Goal: Information Seeking & Learning: Understand process/instructions

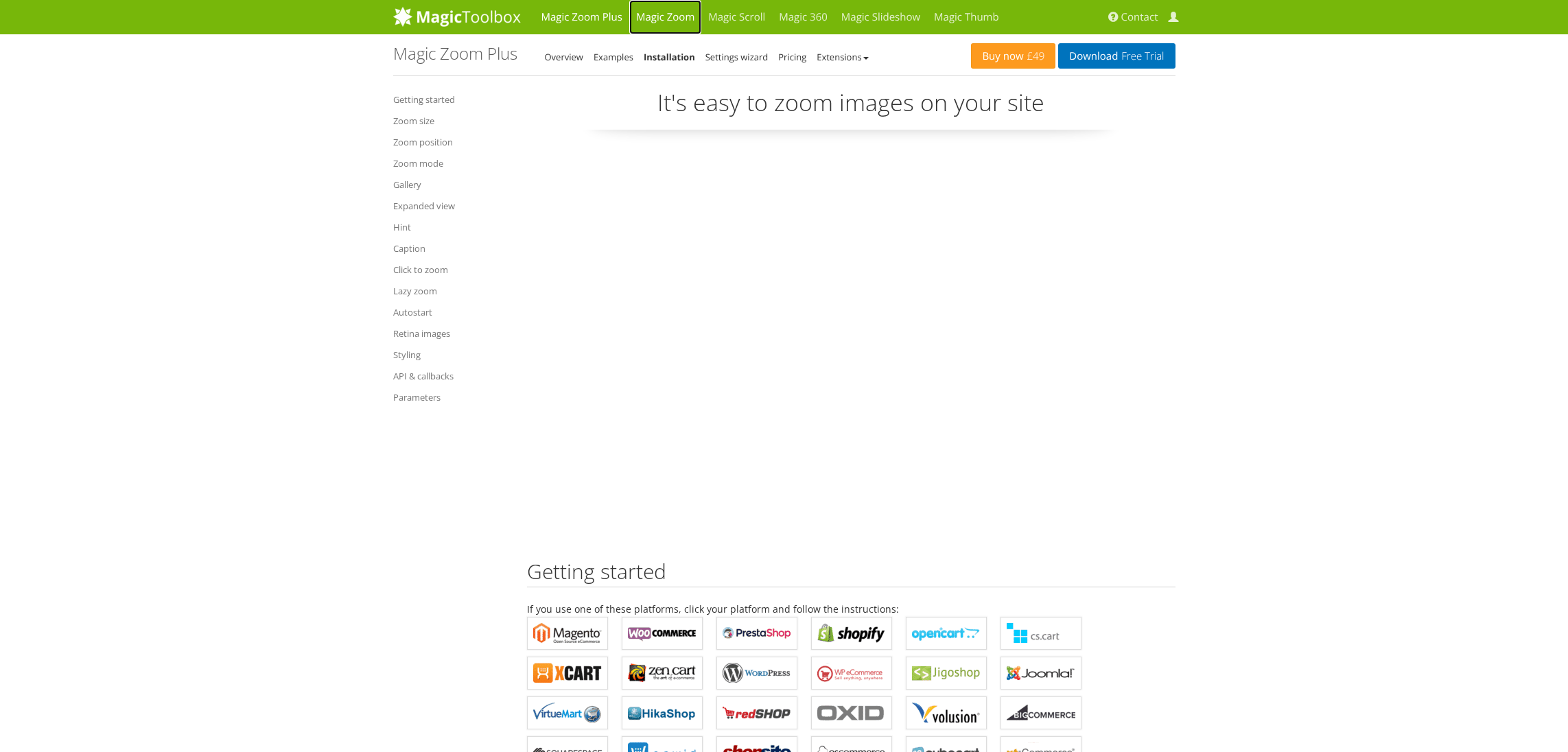
click at [667, 15] on link "Magic Zoom" at bounding box center [666, 17] width 72 height 34
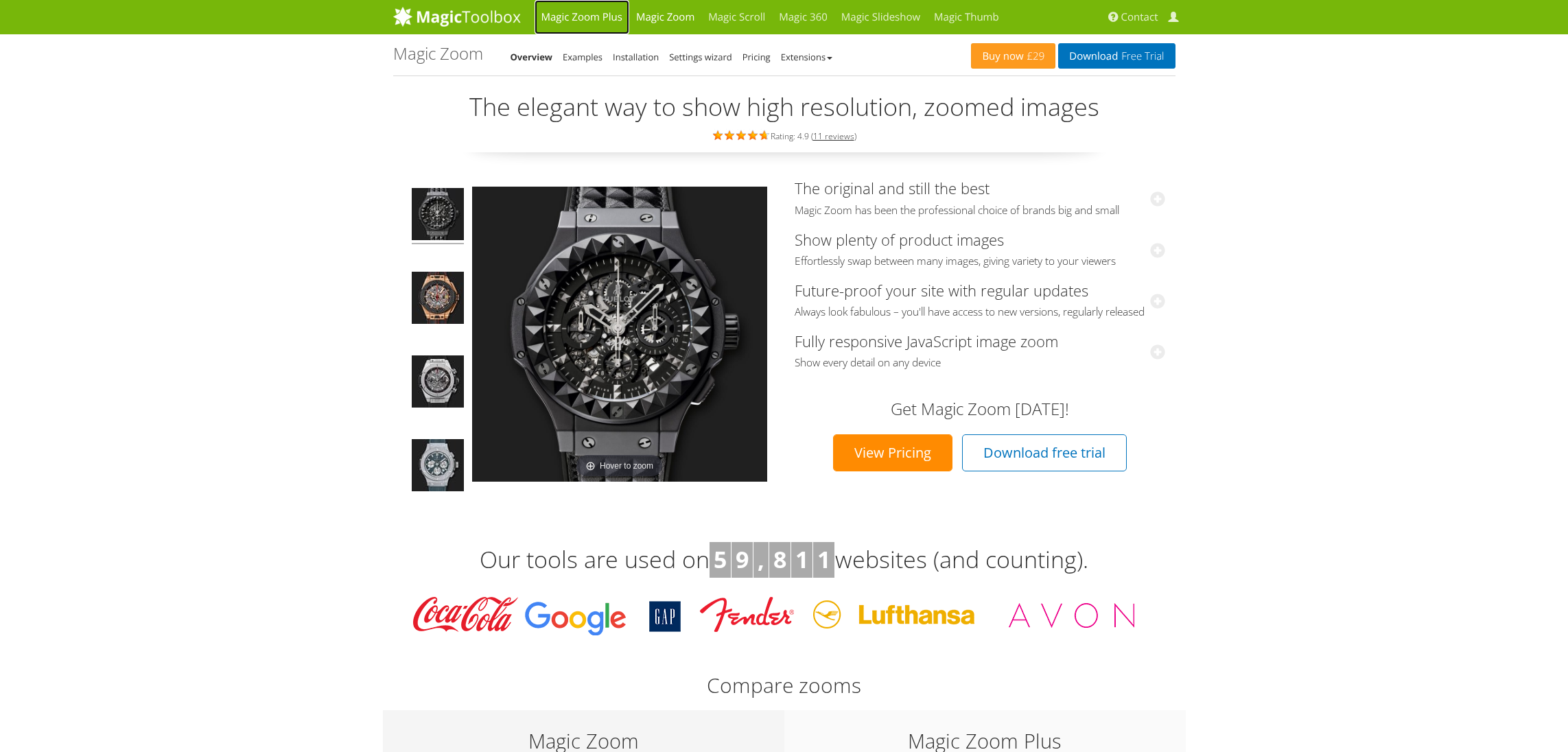
click at [576, 20] on link "Magic Zoom Plus" at bounding box center [582, 17] width 95 height 34
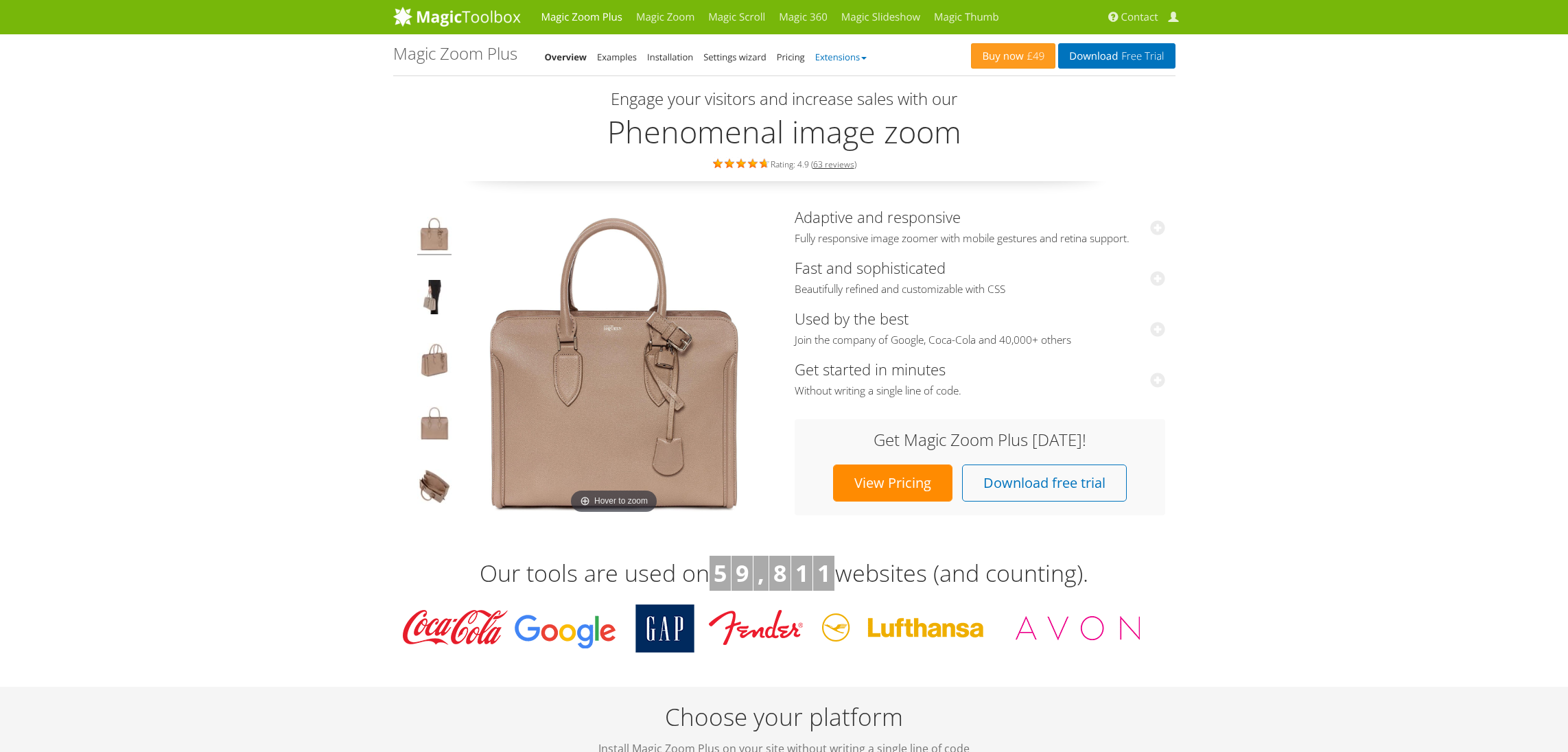
click at [855, 57] on link "Extensions" at bounding box center [842, 56] width 51 height 12
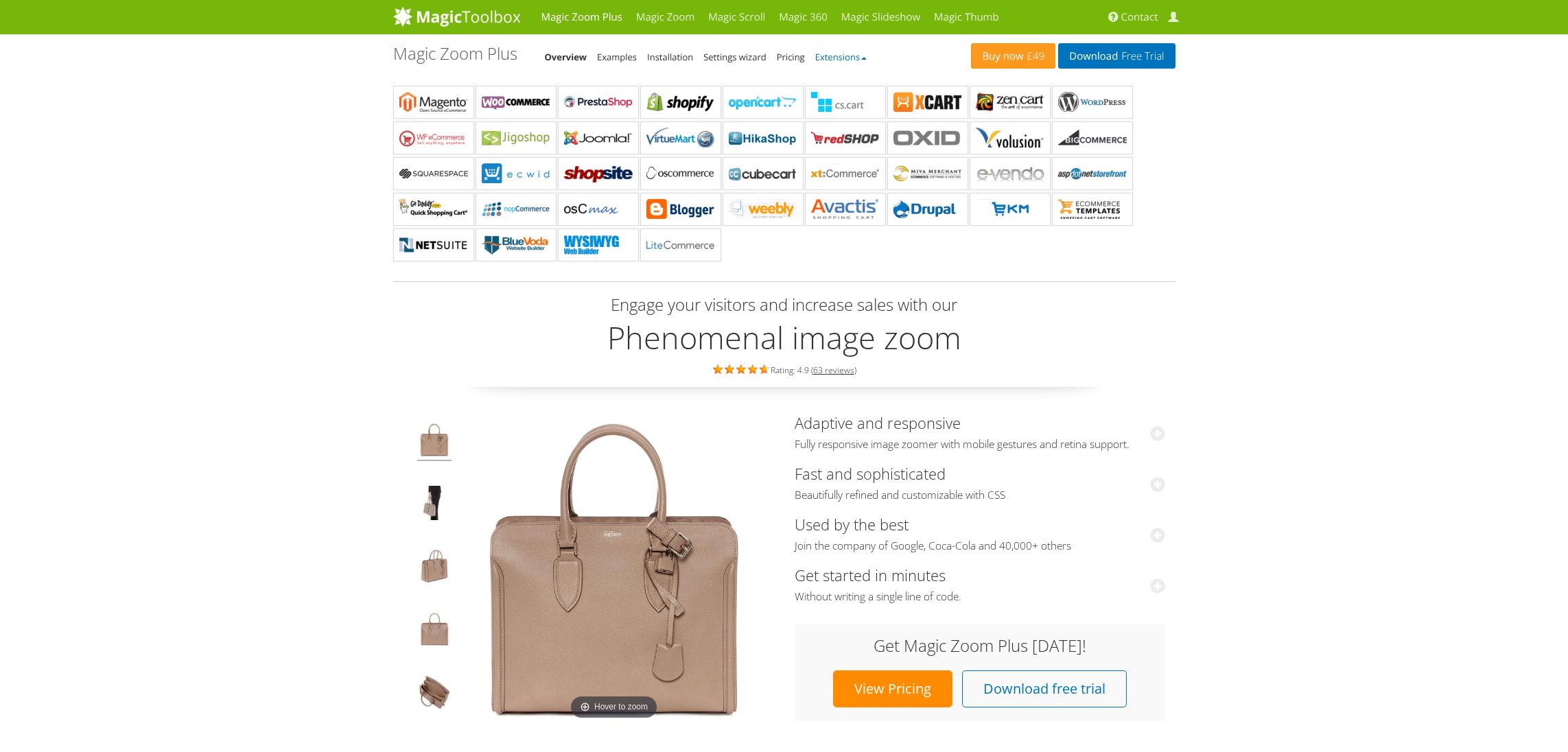
click at [855, 57] on link "Extensions" at bounding box center [842, 56] width 51 height 12
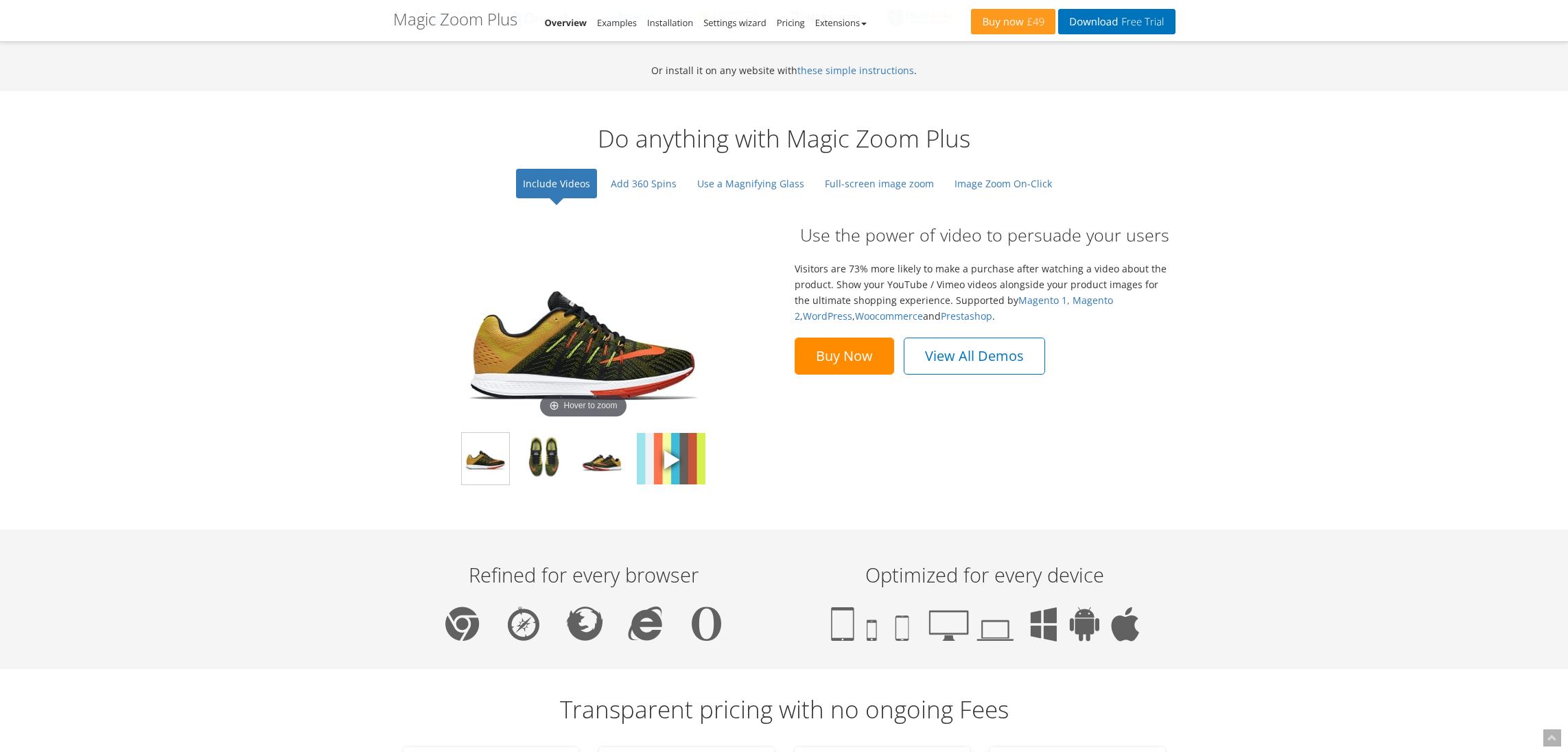
scroll to position [1005, 0]
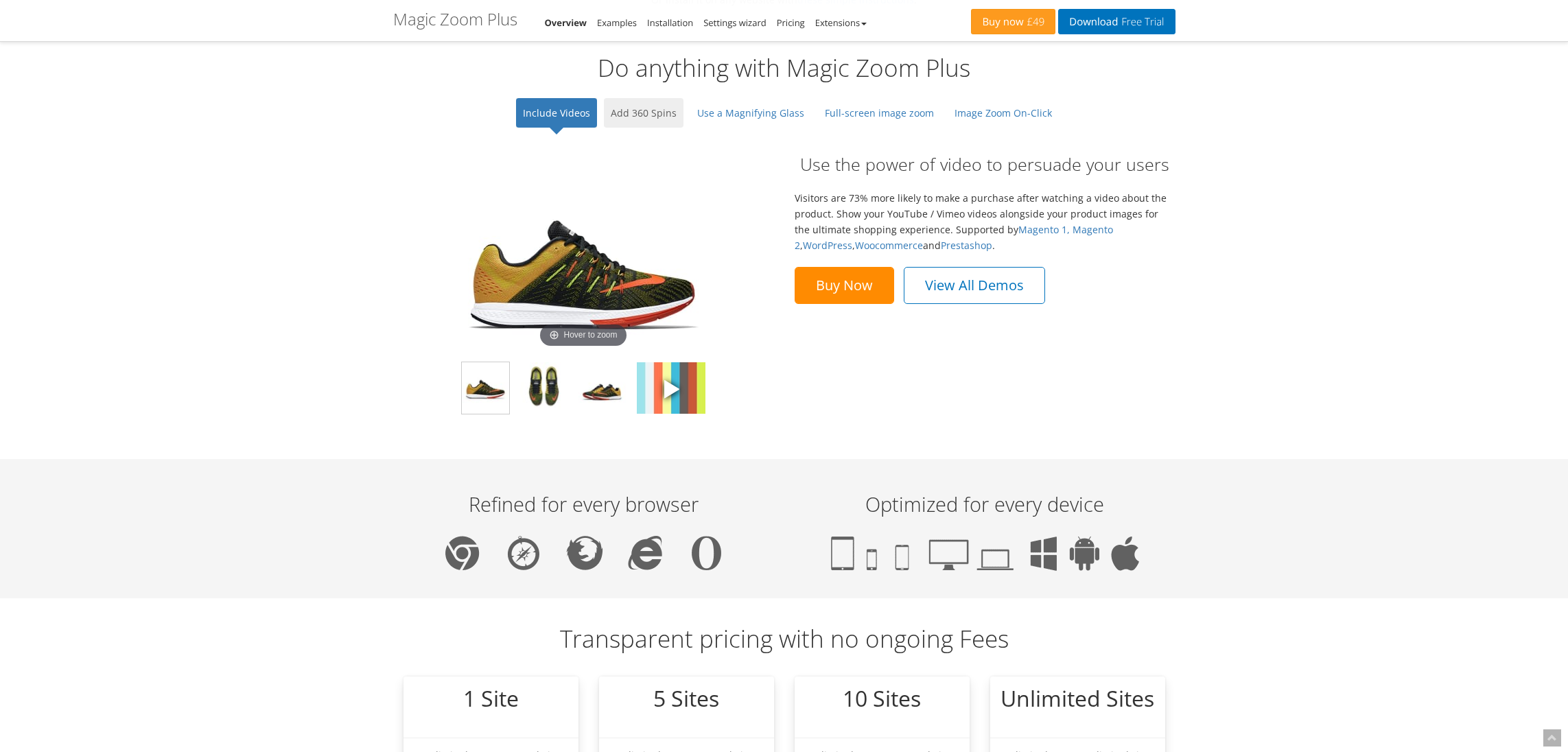
click at [667, 115] on link "Add 360 Spins" at bounding box center [644, 112] width 80 height 29
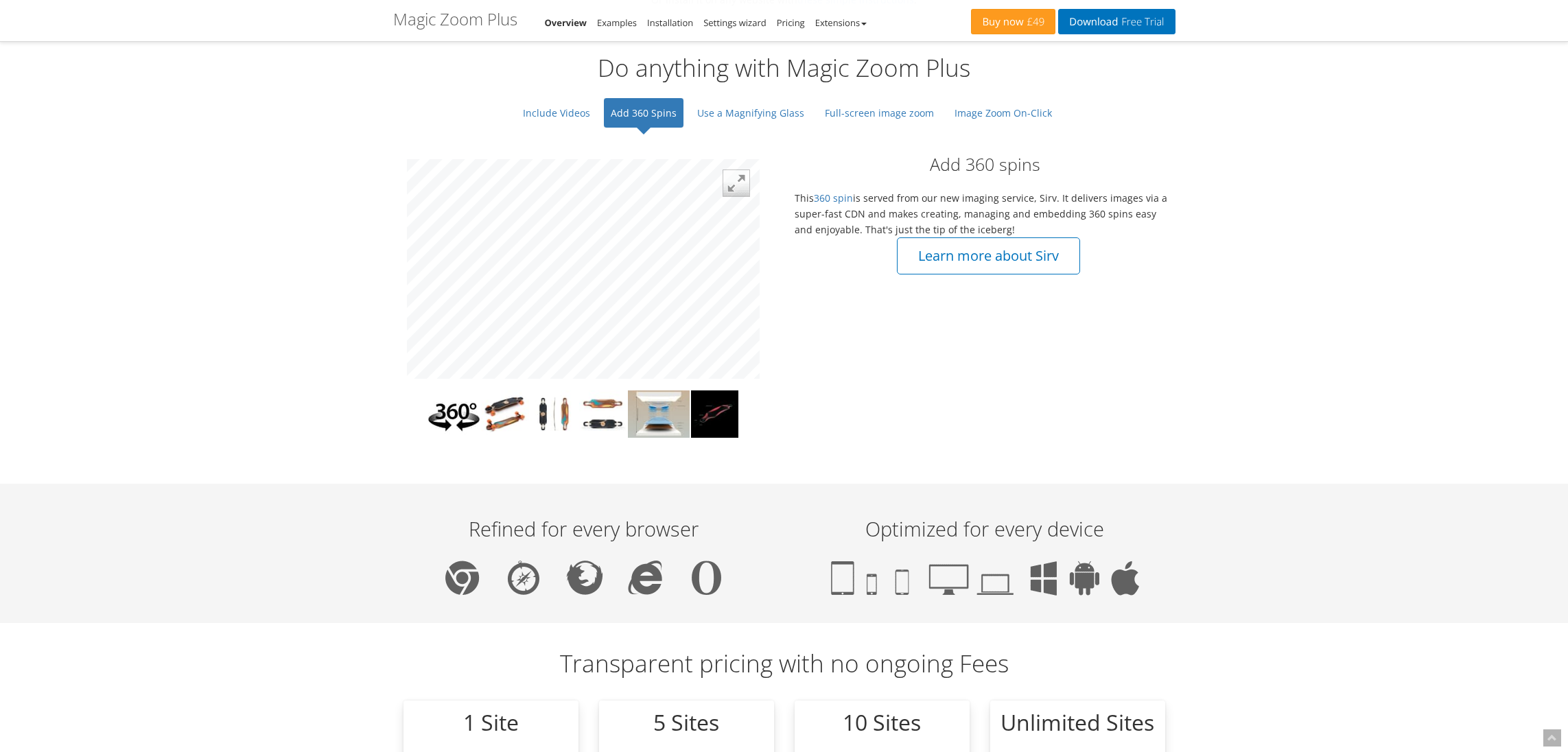
click at [461, 415] on img at bounding box center [454, 416] width 51 height 51
click at [509, 409] on img at bounding box center [505, 416] width 48 height 51
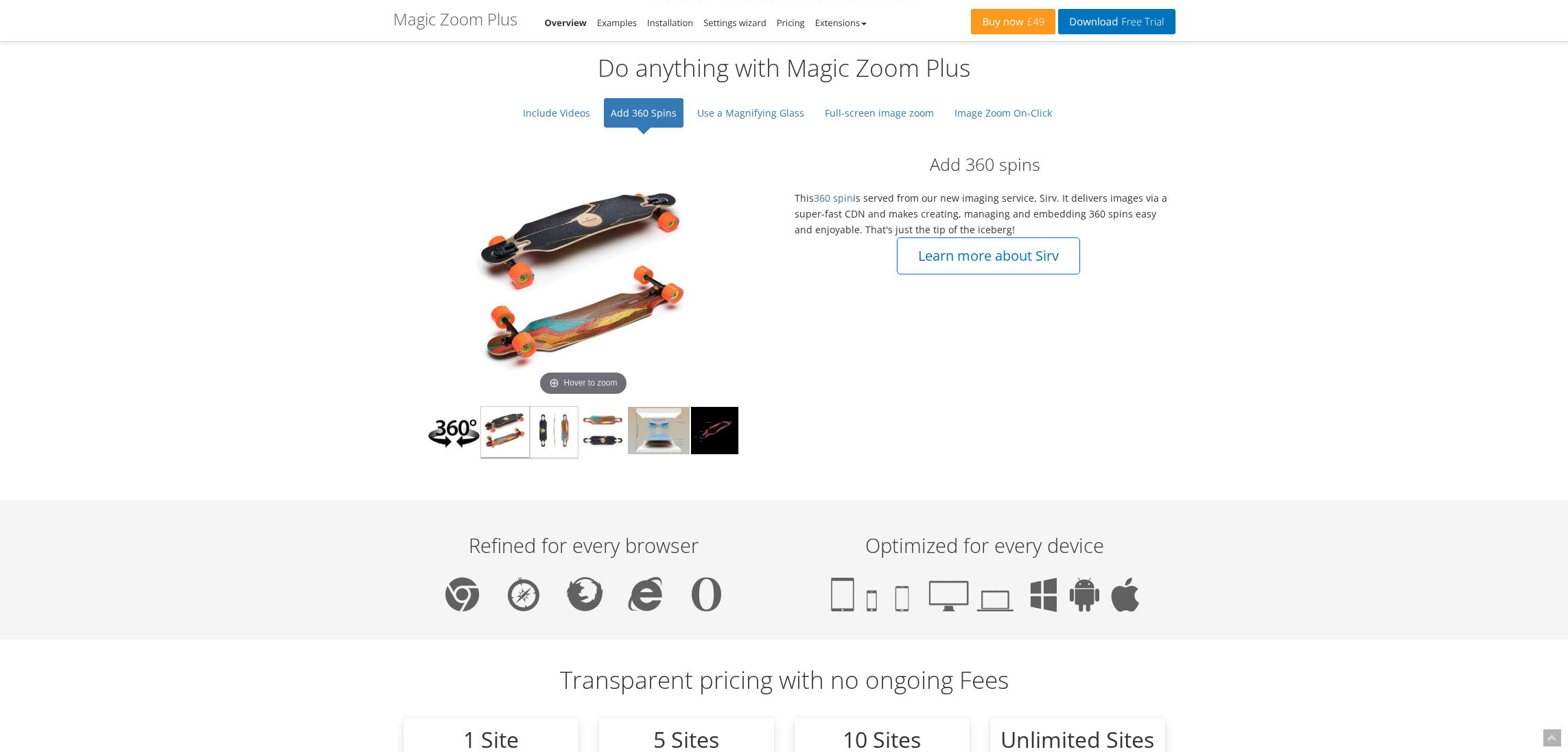
click at [547, 423] on img at bounding box center [554, 433] width 48 height 51
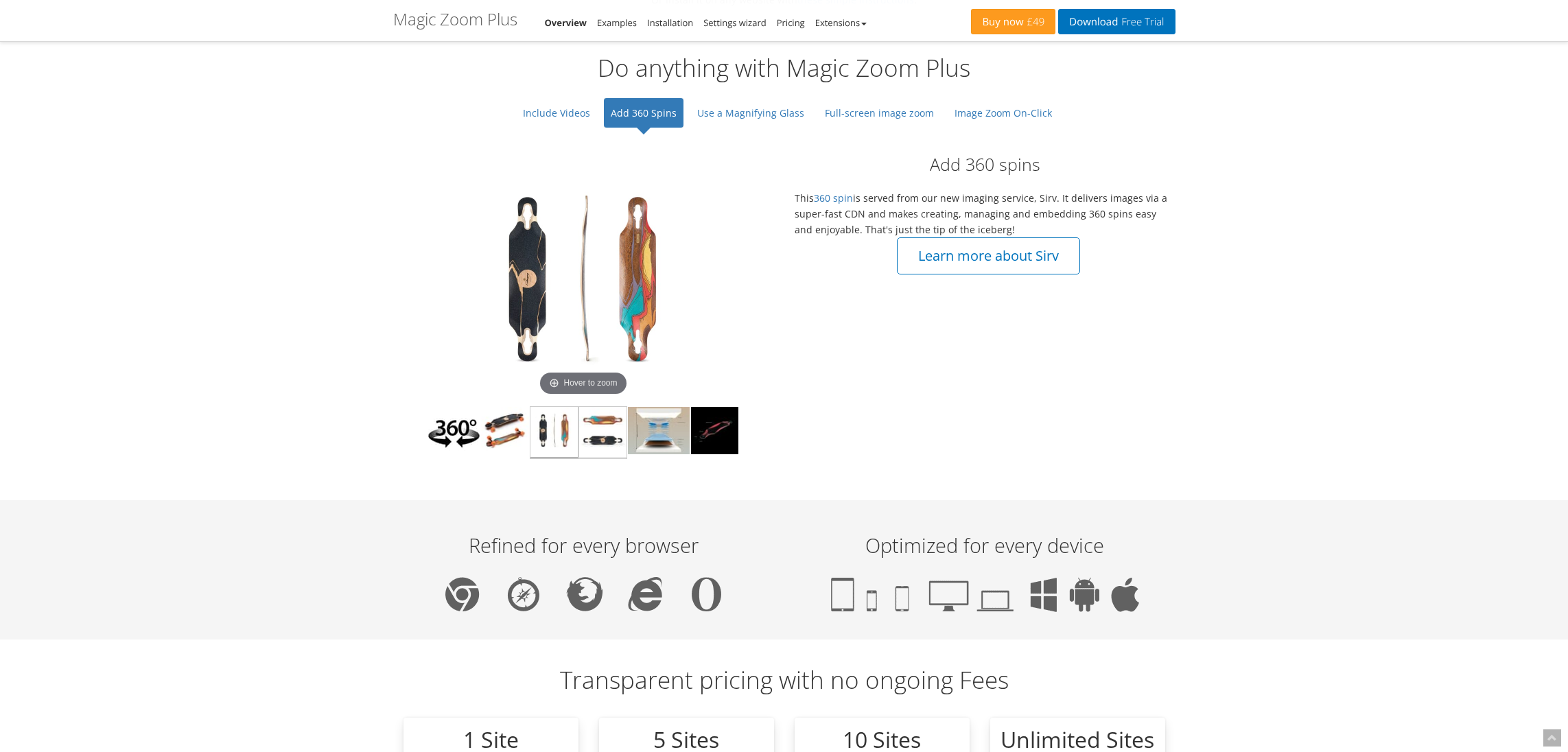
click at [600, 427] on img at bounding box center [603, 433] width 48 height 51
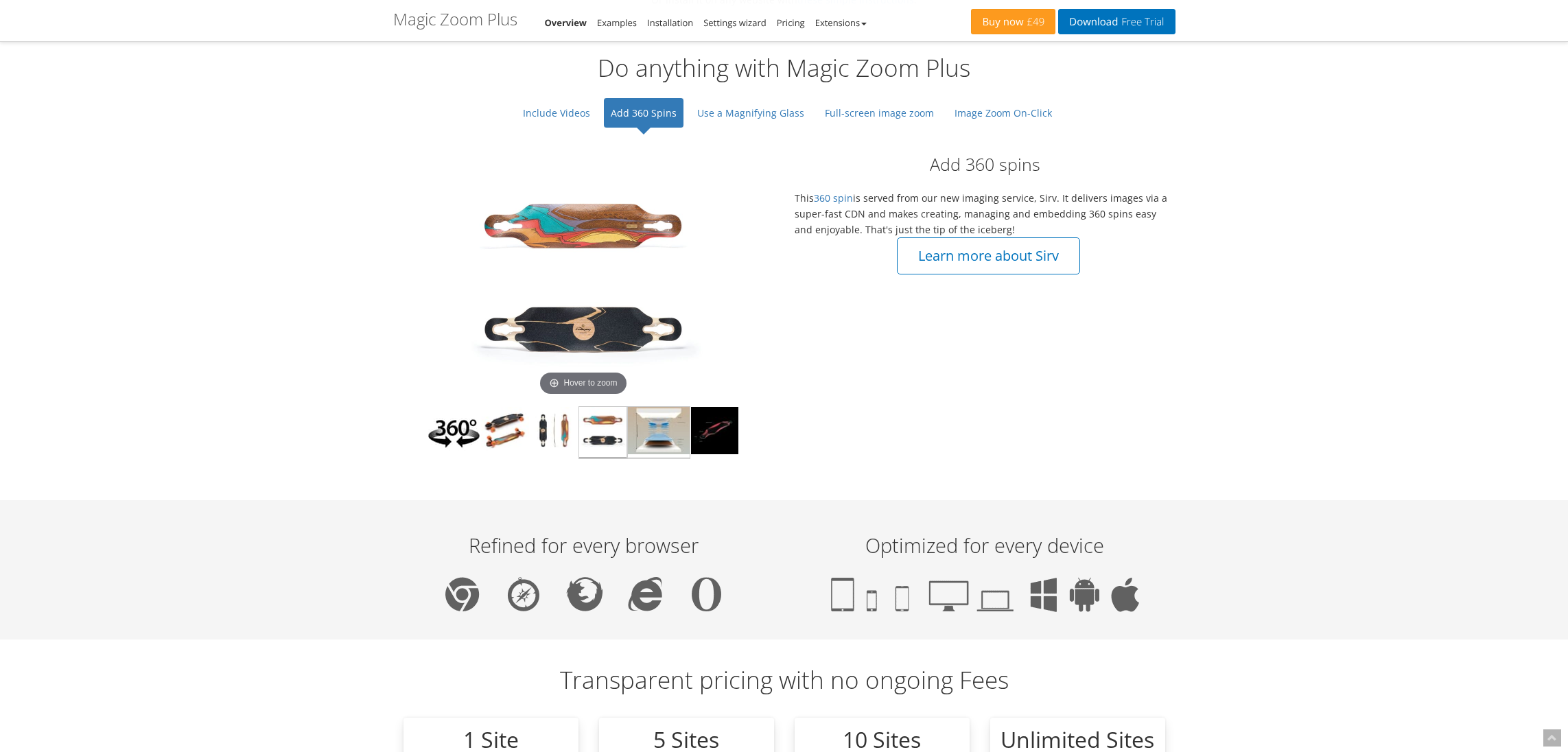
click at [651, 428] on img at bounding box center [659, 433] width 61 height 51
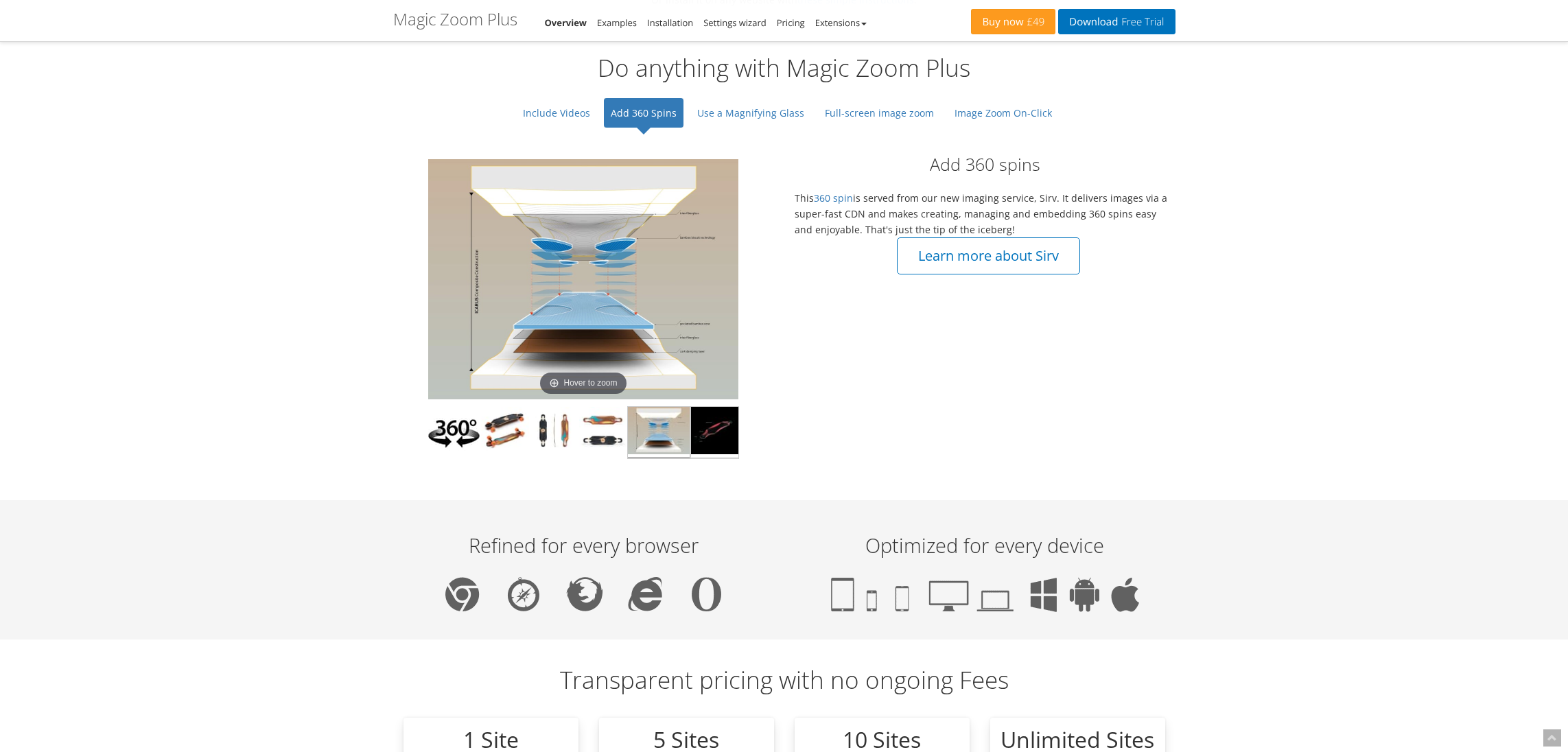
click at [717, 427] on img at bounding box center [715, 433] width 48 height 51
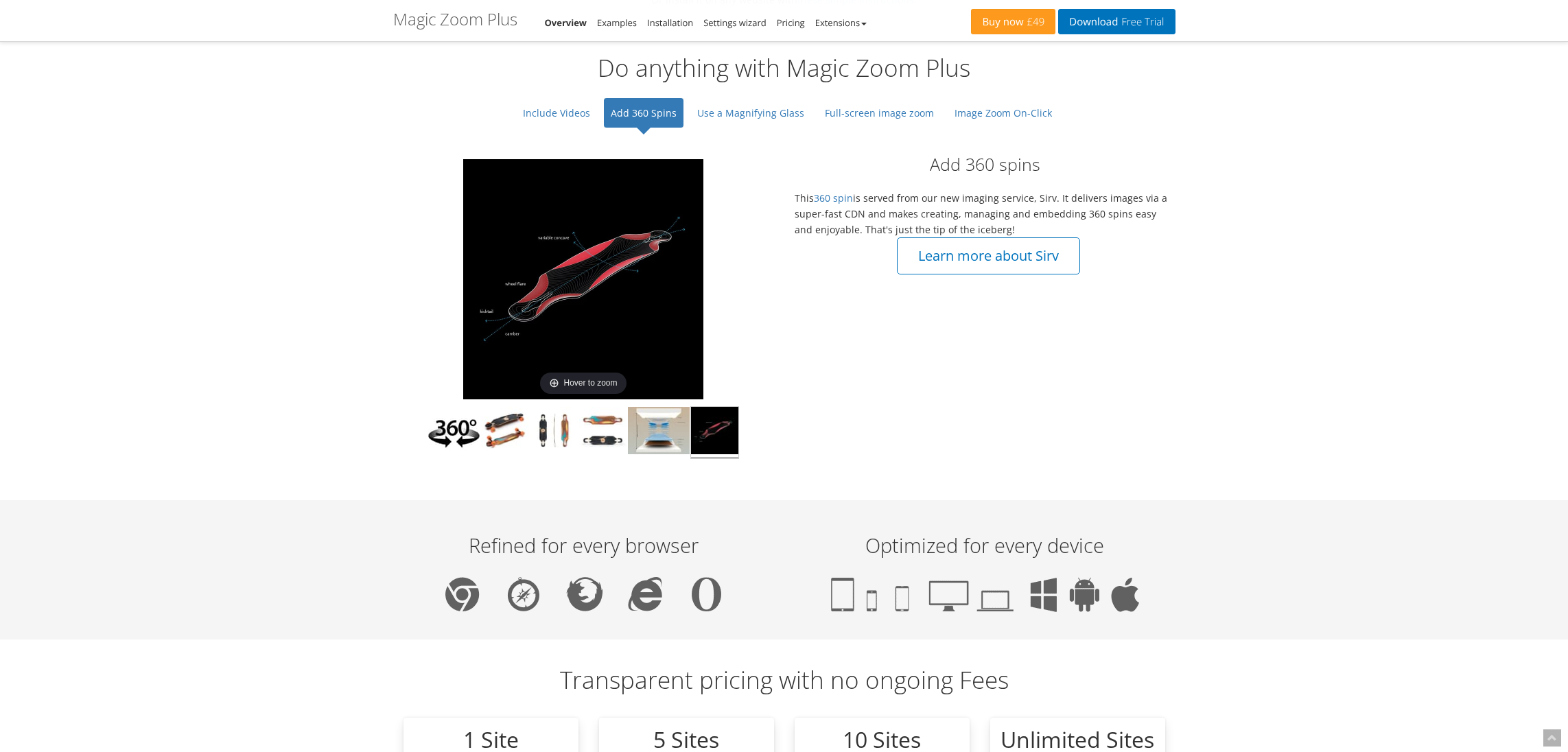
click at [451, 434] on img at bounding box center [454, 433] width 51 height 51
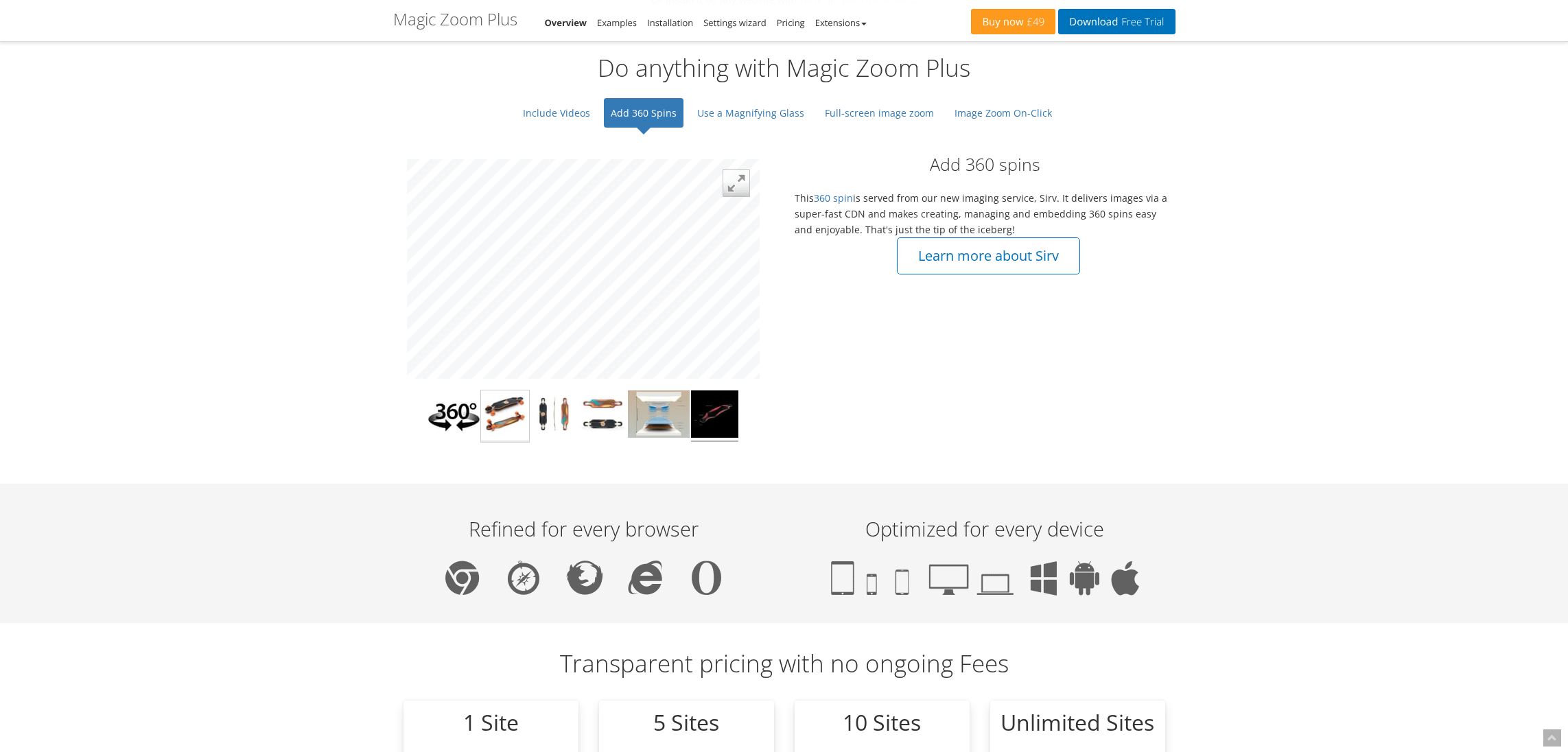
click at [492, 415] on img at bounding box center [505, 416] width 48 height 51
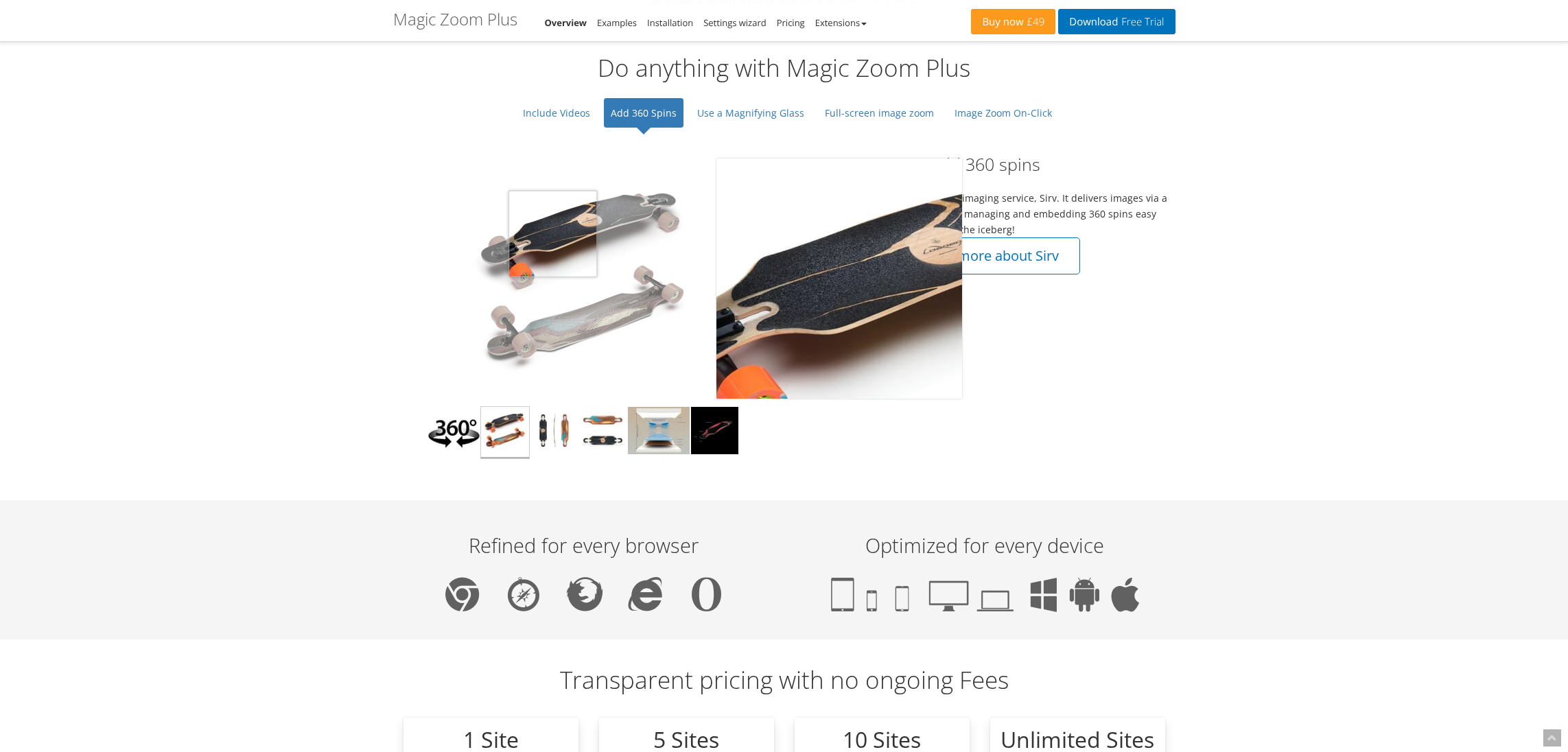
click at [553, 233] on img at bounding box center [583, 279] width 245 height 241
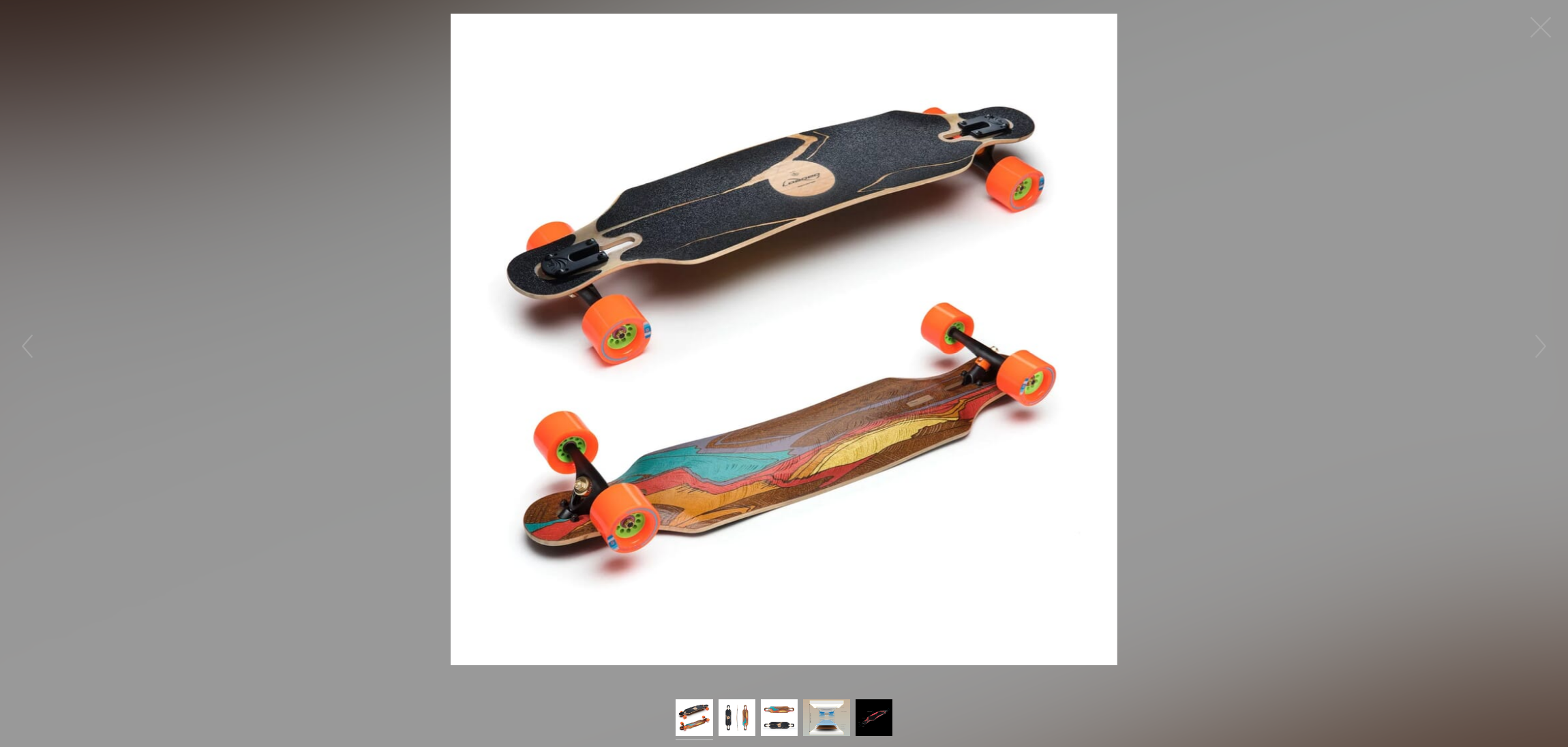
click at [694, 715] on img at bounding box center [694, 720] width 38 height 41
click at [741, 716] on img at bounding box center [737, 720] width 37 height 41
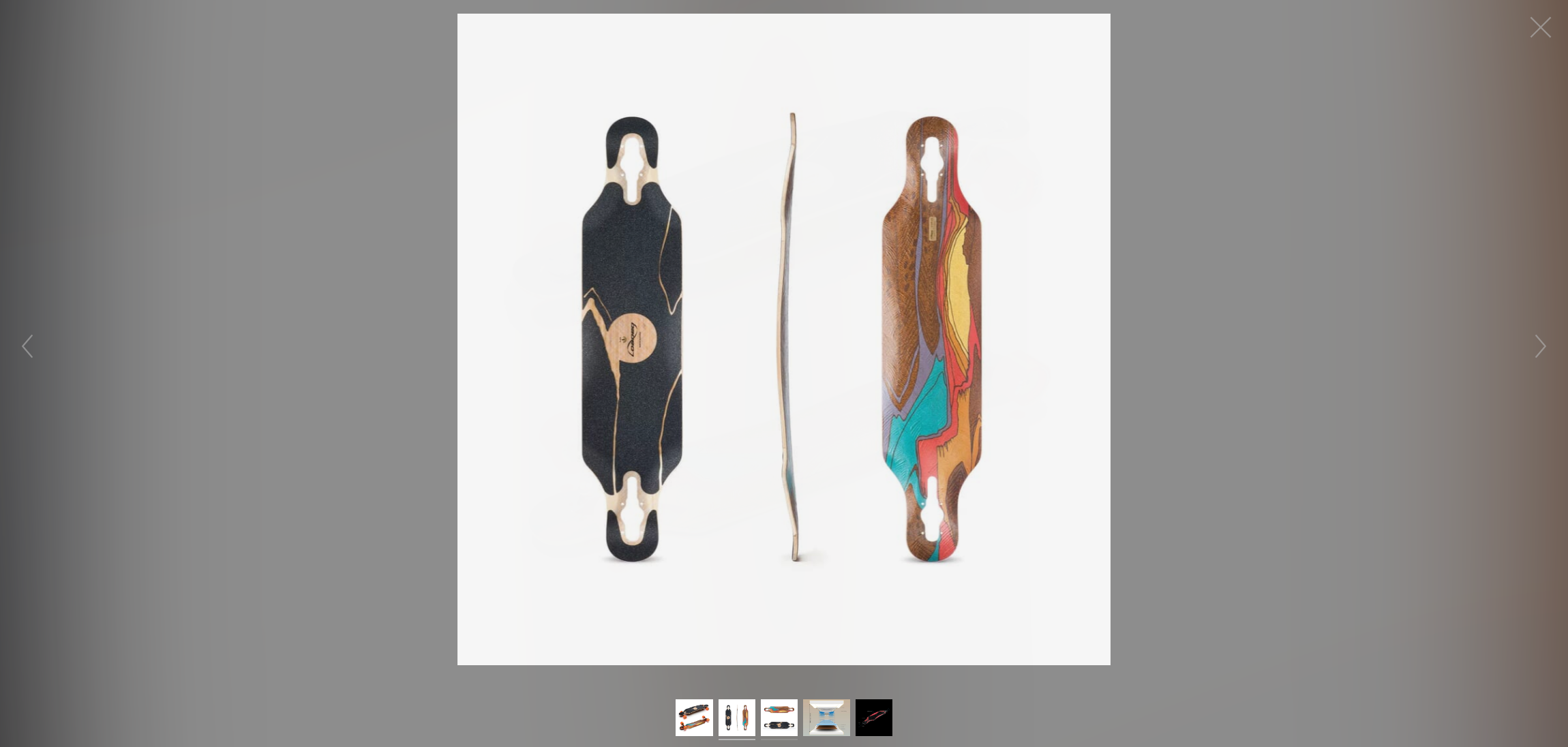
click at [782, 719] on img at bounding box center [779, 720] width 37 height 41
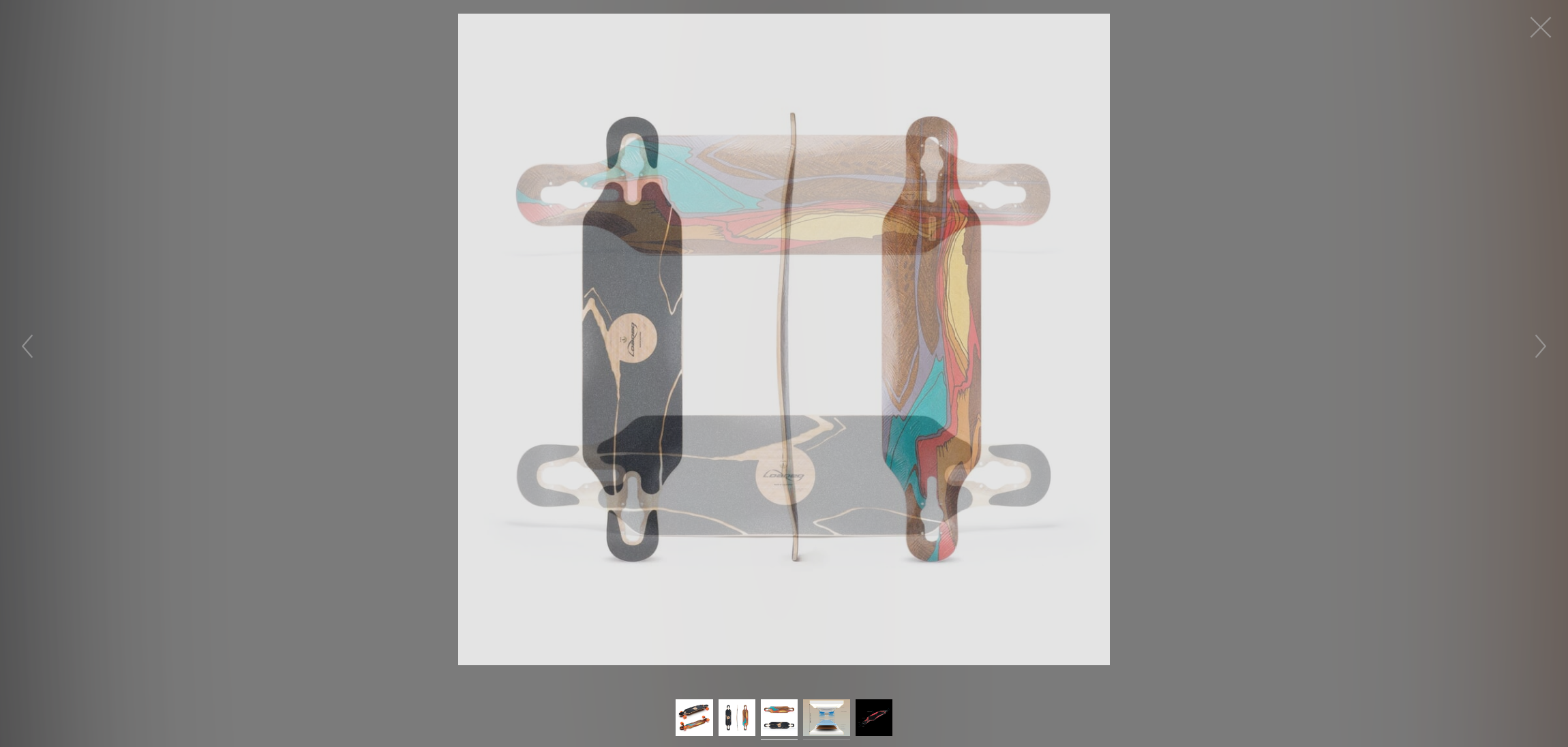
click at [830, 719] on img at bounding box center [827, 720] width 48 height 41
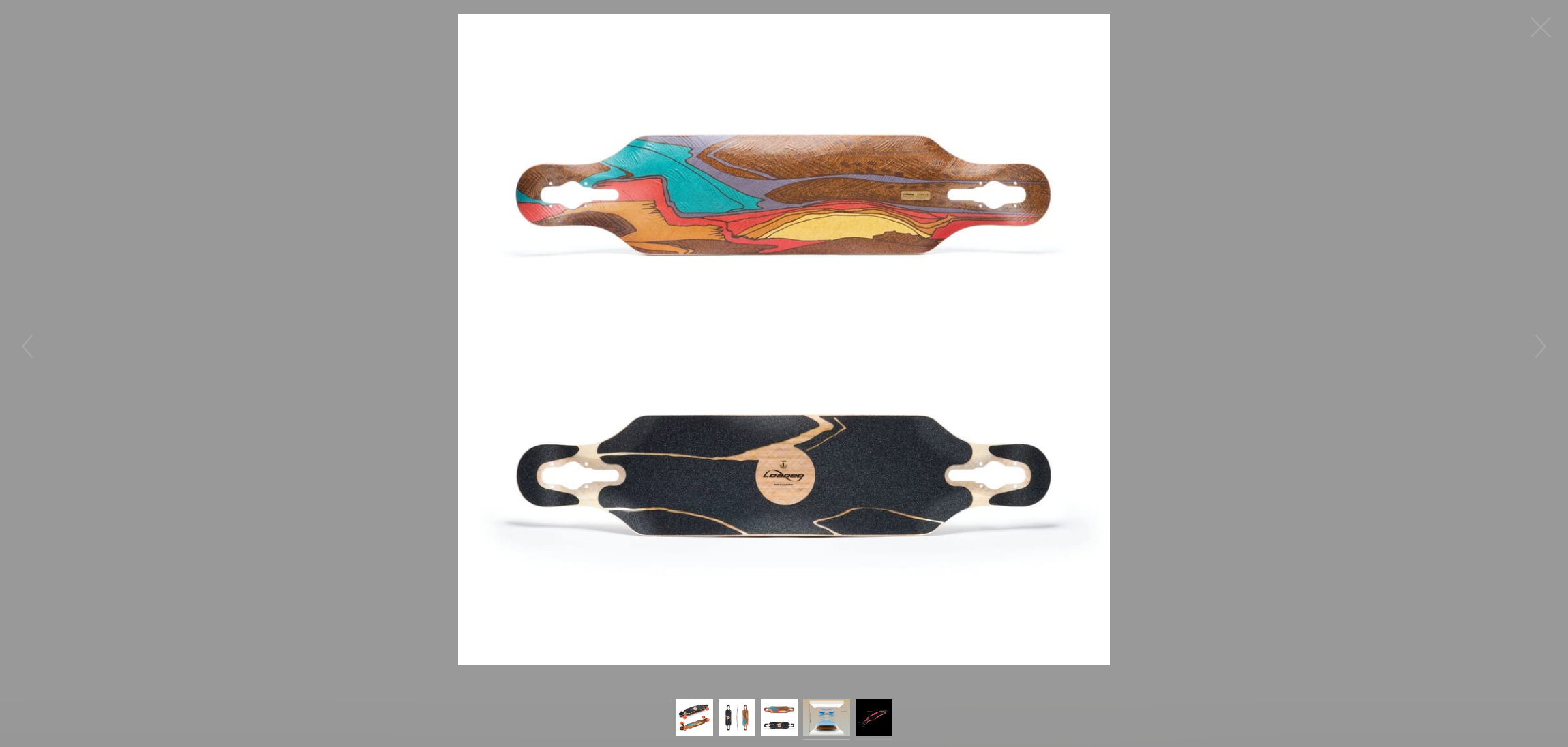
click at [887, 718] on img at bounding box center [874, 720] width 37 height 41
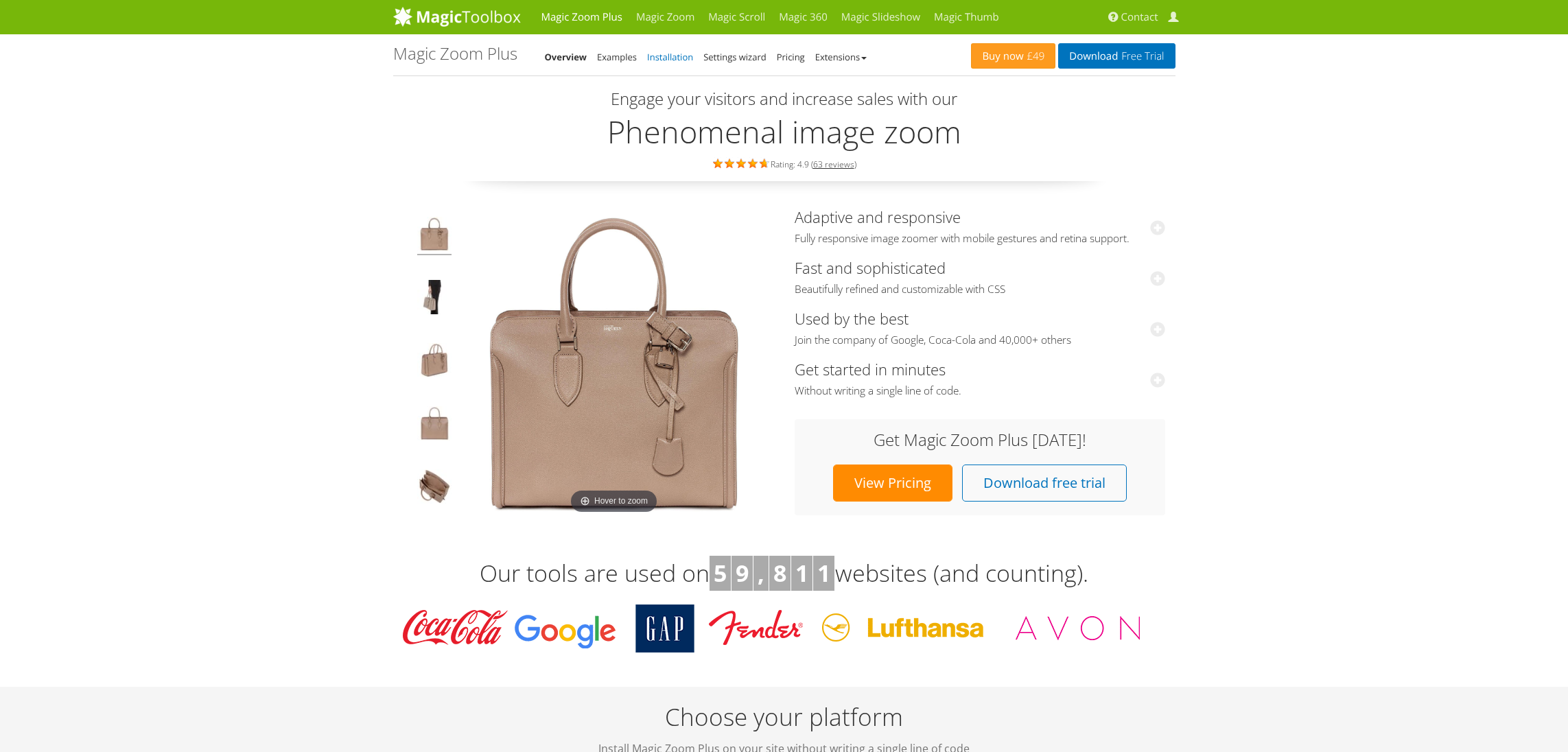
click at [658, 54] on link "Installation" at bounding box center [670, 56] width 46 height 12
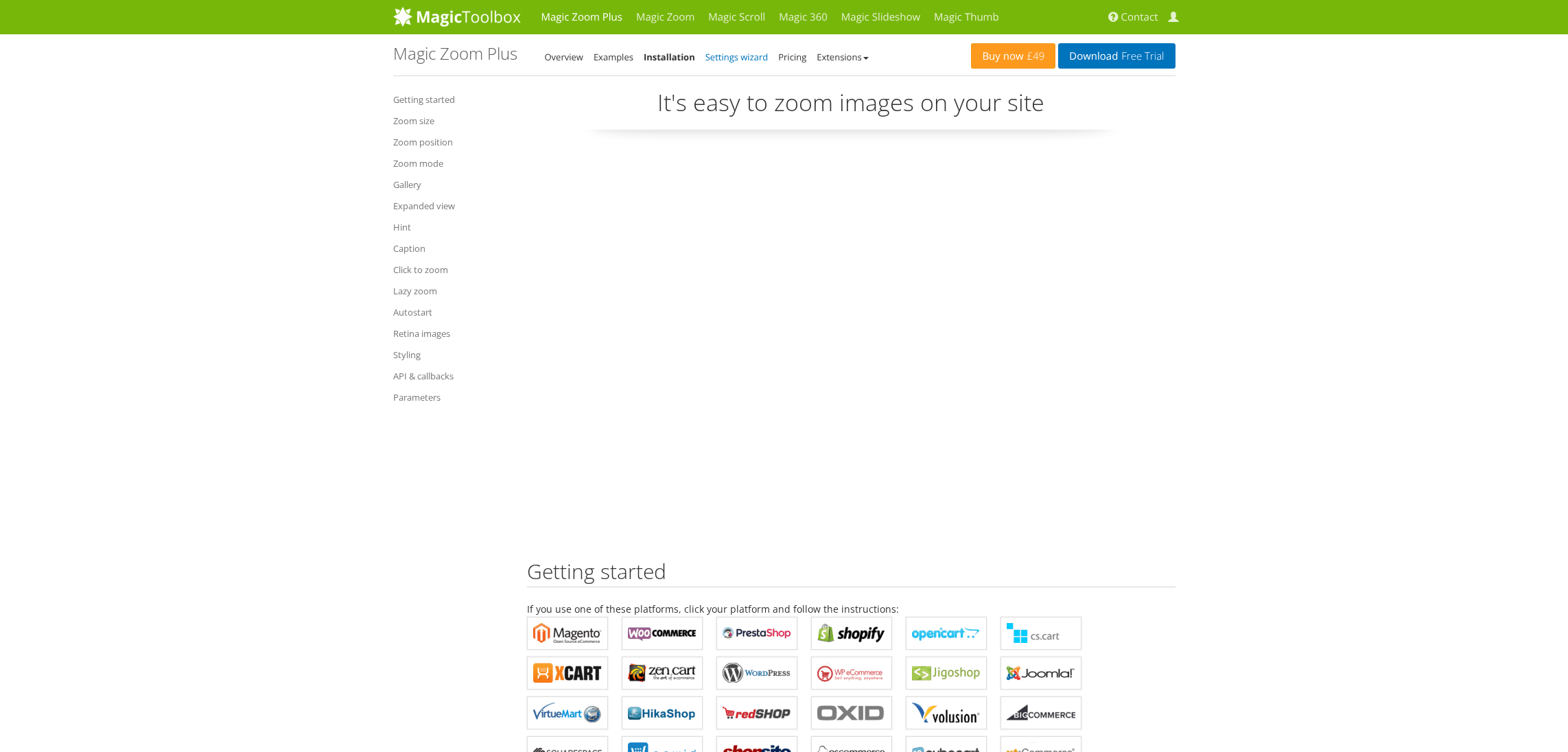
click at [738, 57] on link "Settings wizard" at bounding box center [737, 56] width 63 height 12
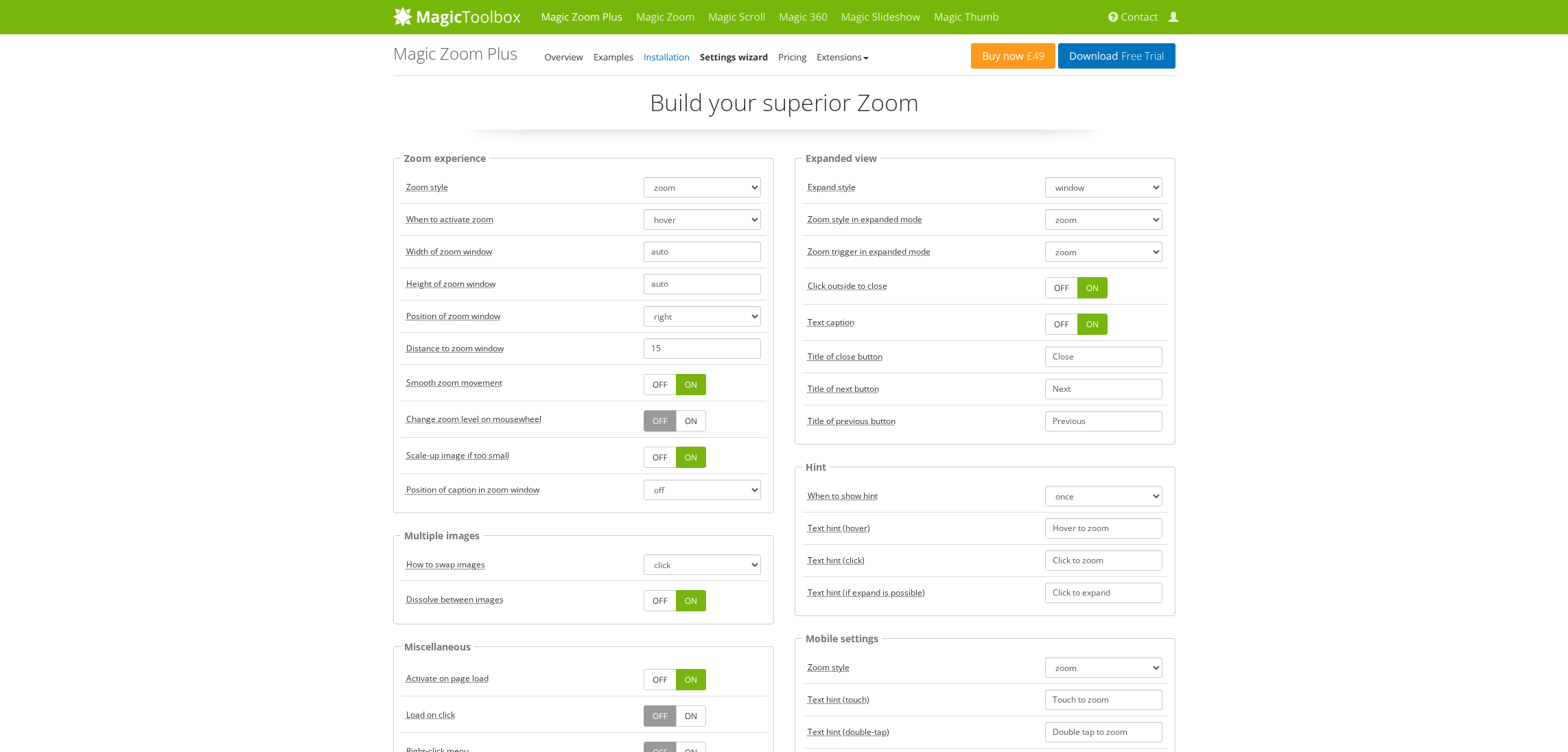
click at [677, 58] on link "Installation" at bounding box center [667, 56] width 46 height 12
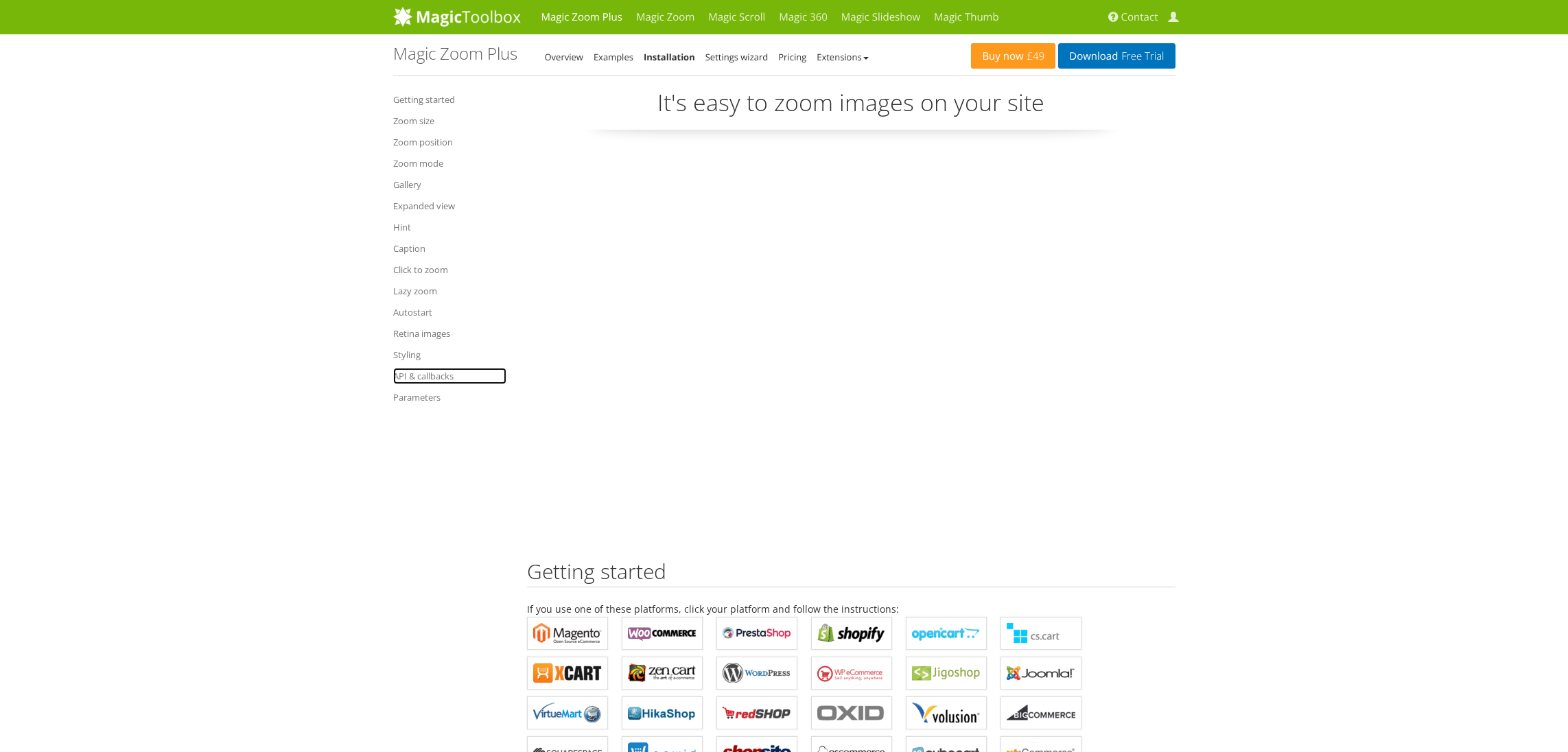
click at [414, 378] on link "API & callbacks" at bounding box center [450, 376] width 113 height 16
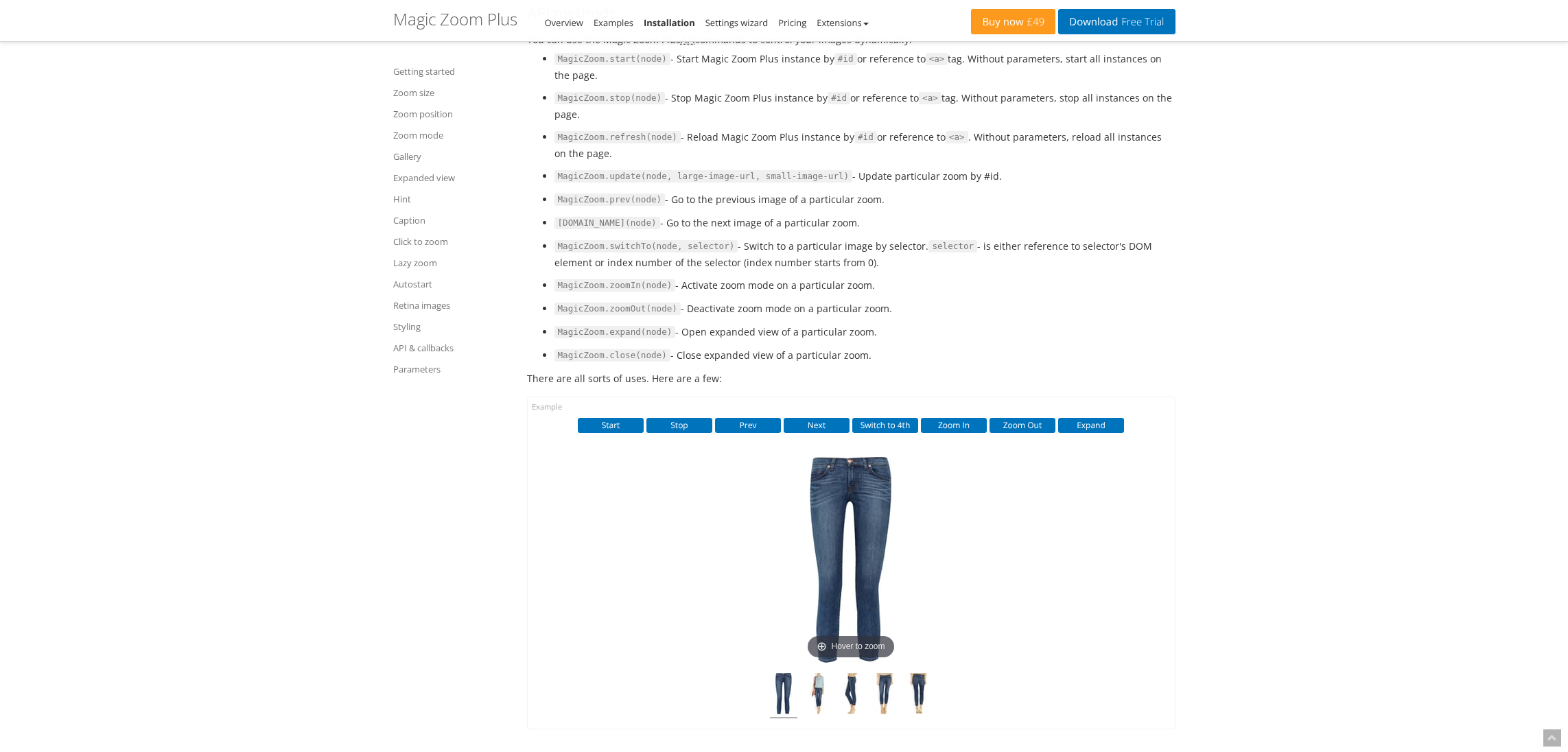
click at [674, 122] on li "MagicZoom.stop(node) - Stop Magic Zoom Plus instance by #id or reference to <a>…" at bounding box center [864, 106] width 621 height 32
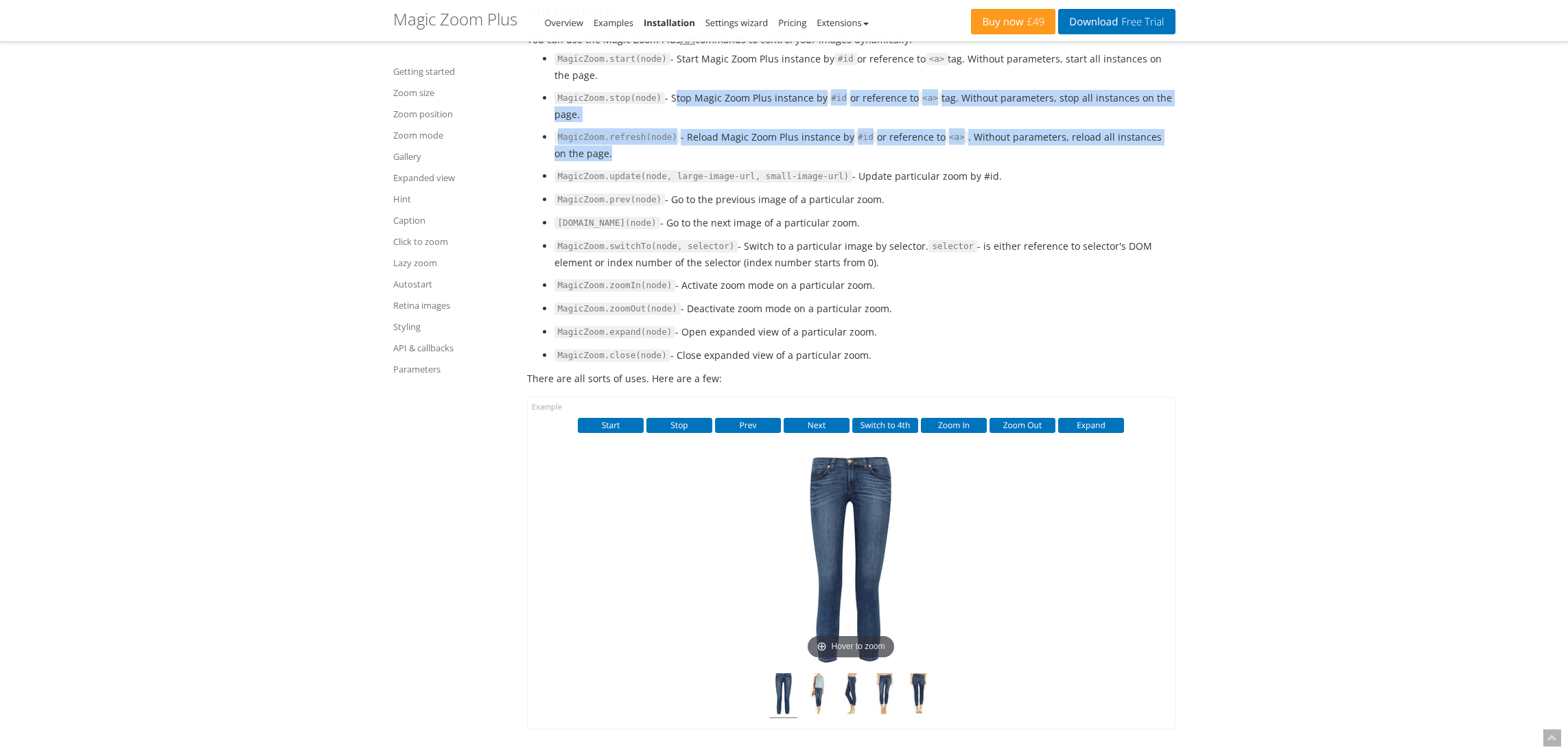
drag, startPoint x: 674, startPoint y: 201, endPoint x: 1136, endPoint y: 253, distance: 464.9
click at [1136, 253] on ul "MagicZoom.start(node) - Start Magic Zoom Plus instance by #id or reference to <…" at bounding box center [851, 206] width 648 height 313
click at [1136, 162] on li "MagicZoom.refresh(node) - Reload Magic Zoom Plus instance by #id or reference t…" at bounding box center [864, 145] width 621 height 32
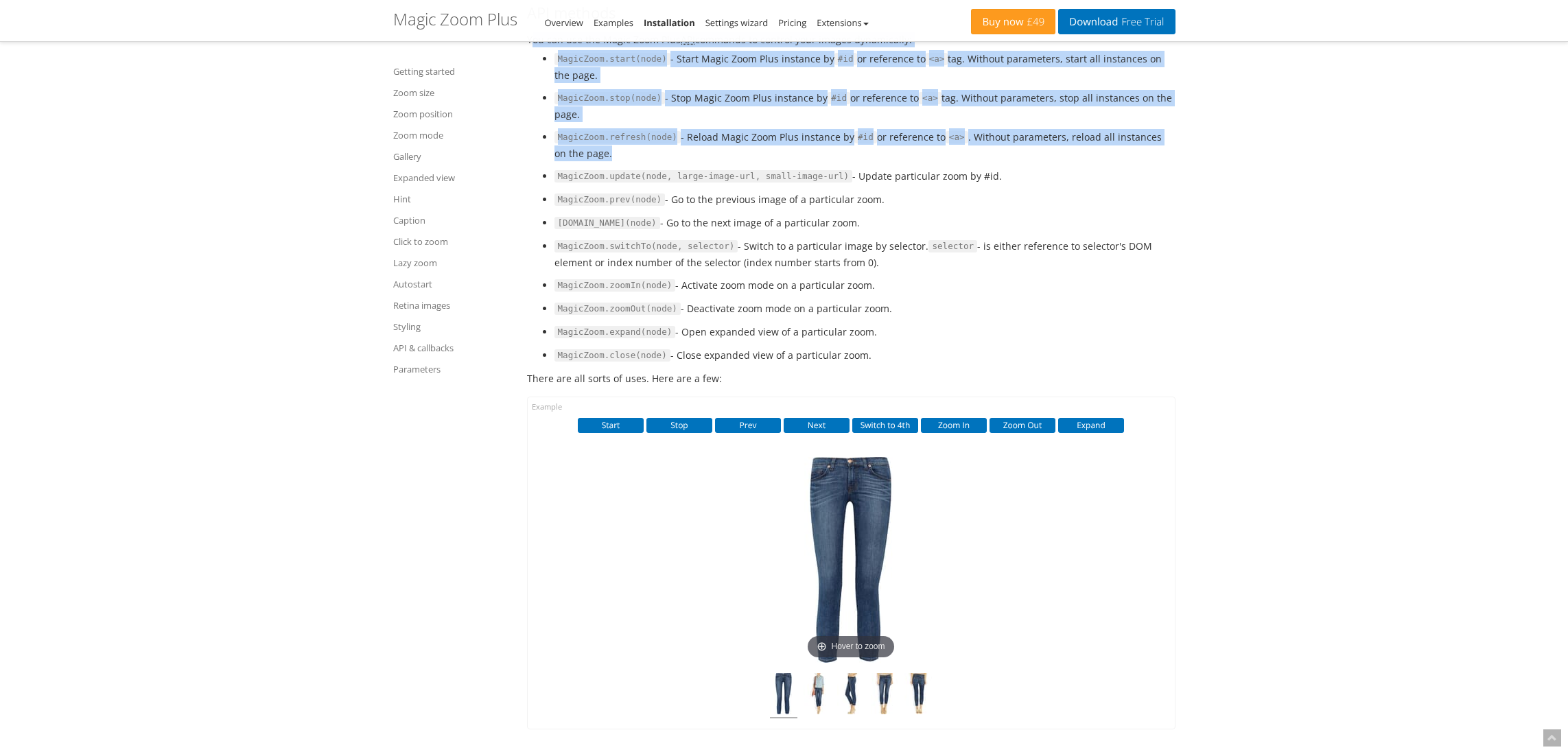
drag, startPoint x: 1135, startPoint y: 253, endPoint x: 525, endPoint y: 135, distance: 621.3
drag, startPoint x: 528, startPoint y: 143, endPoint x: 892, endPoint y: 250, distance: 379.4
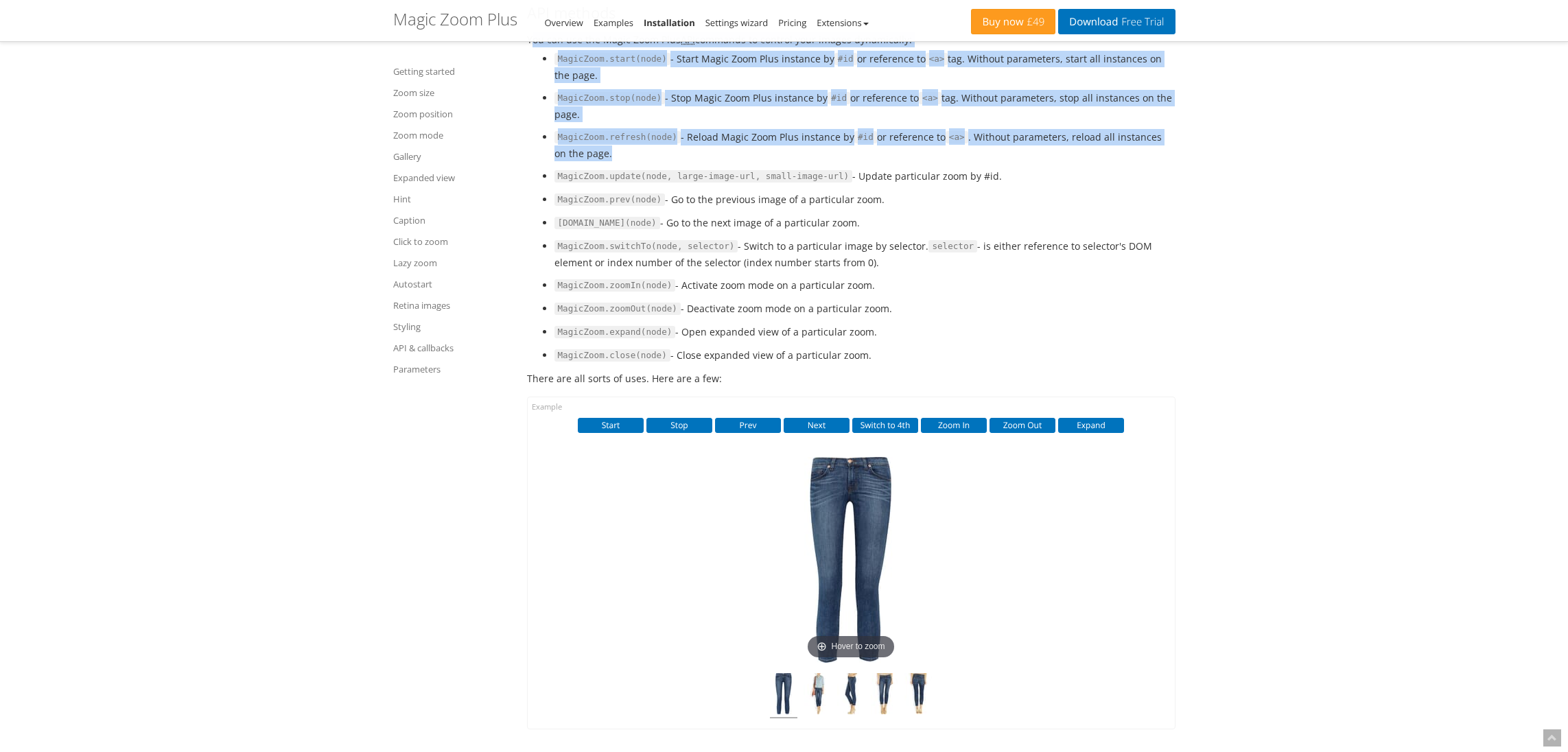
click at [892, 162] on li "MagicZoom.refresh(node) - Reload Magic Zoom Plus instance by #id or reference t…" at bounding box center [864, 145] width 621 height 32
drag, startPoint x: 892, startPoint y: 250, endPoint x: 556, endPoint y: 132, distance: 356.1
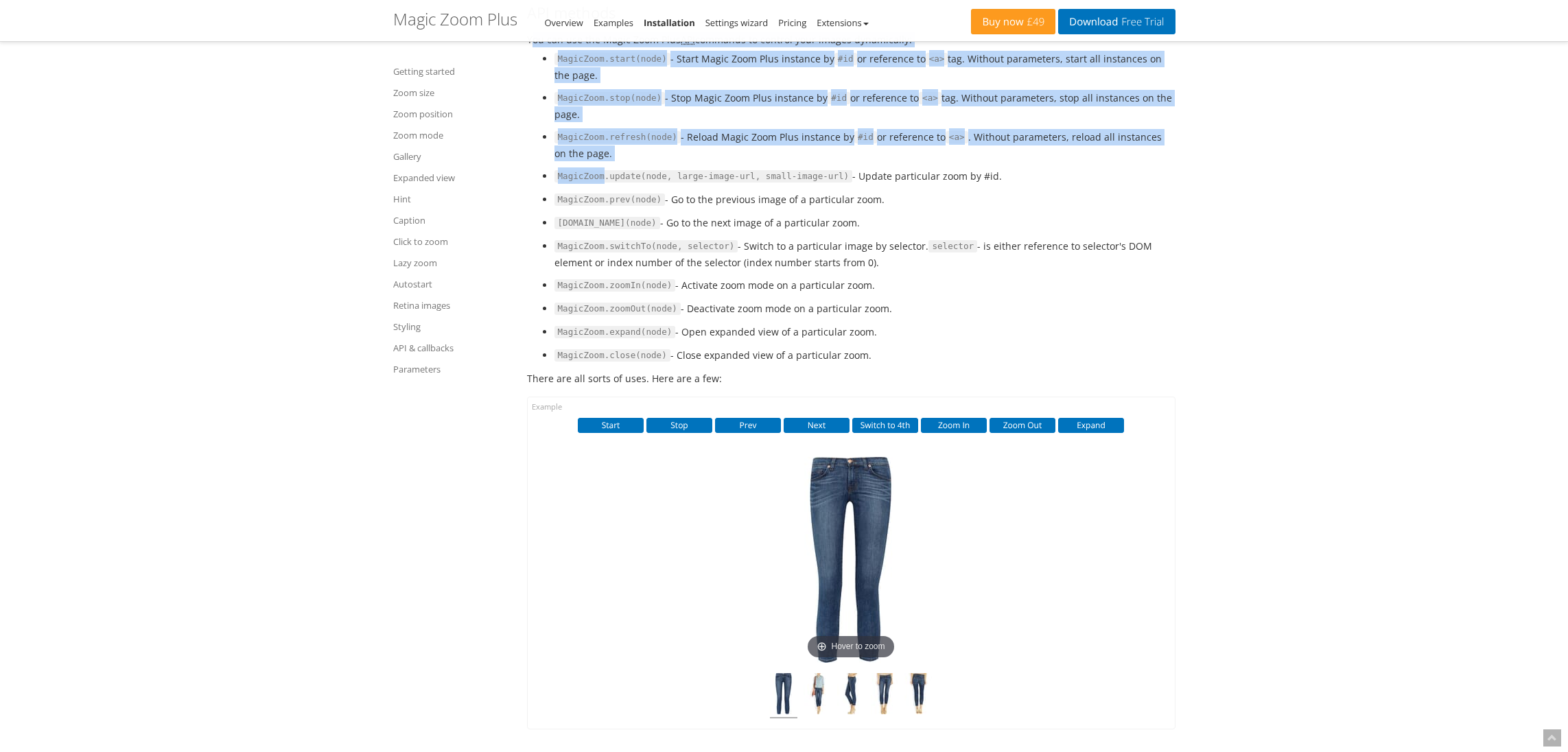
drag, startPoint x: 534, startPoint y: 140, endPoint x: 922, endPoint y: 265, distance: 407.6
click at [922, 265] on ul "MagicZoom.start(node) - Start Magic Zoom Plus instance by #id or reference to <…" at bounding box center [851, 206] width 648 height 313
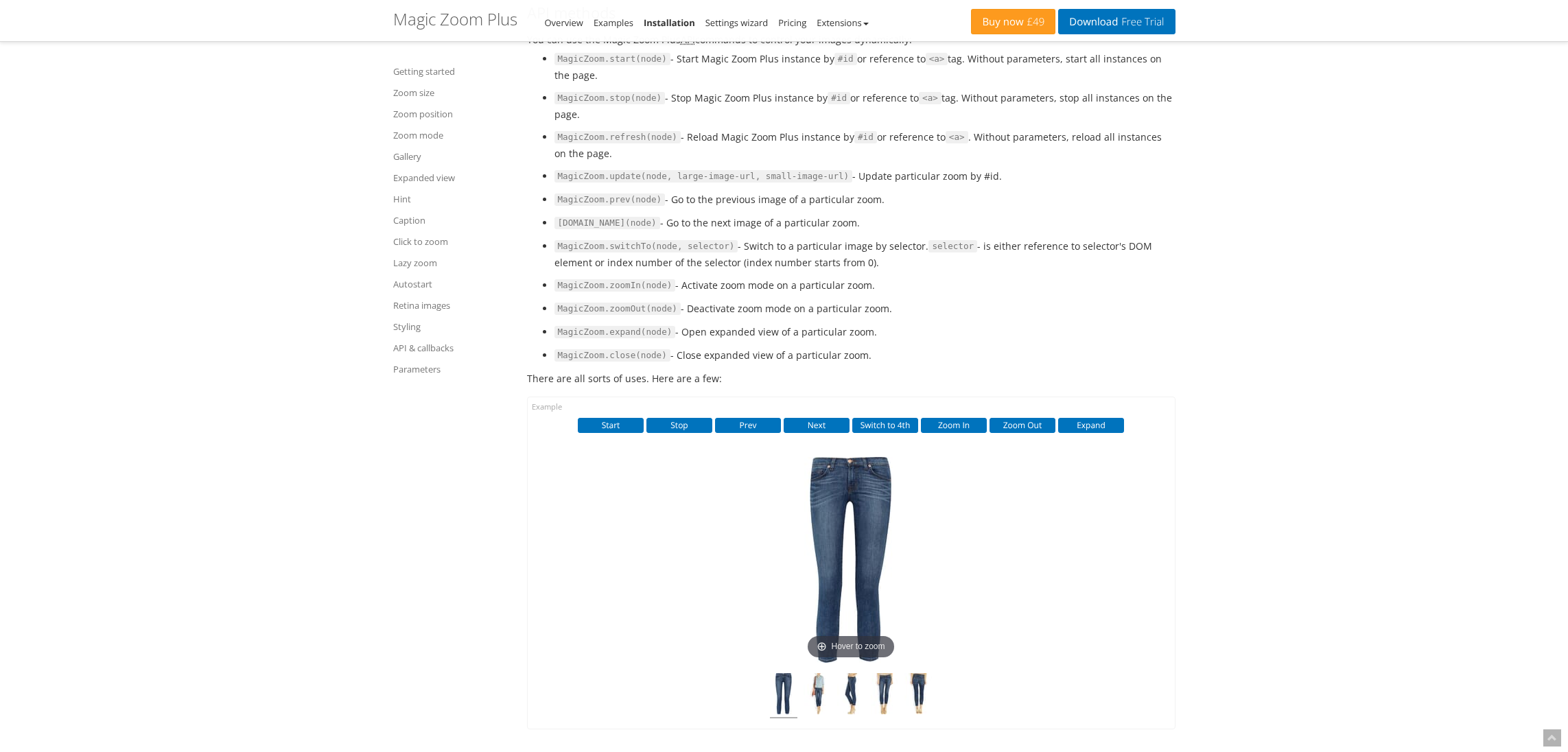
click at [848, 66] on code "#id" at bounding box center [846, 59] width 23 height 12
click at [872, 83] on li "MagicZoom.start(node) - Start Magic Zoom Plus instance by #id or reference to <…" at bounding box center [864, 67] width 621 height 32
